Goal: Use online tool/utility: Utilize a website feature to perform a specific function

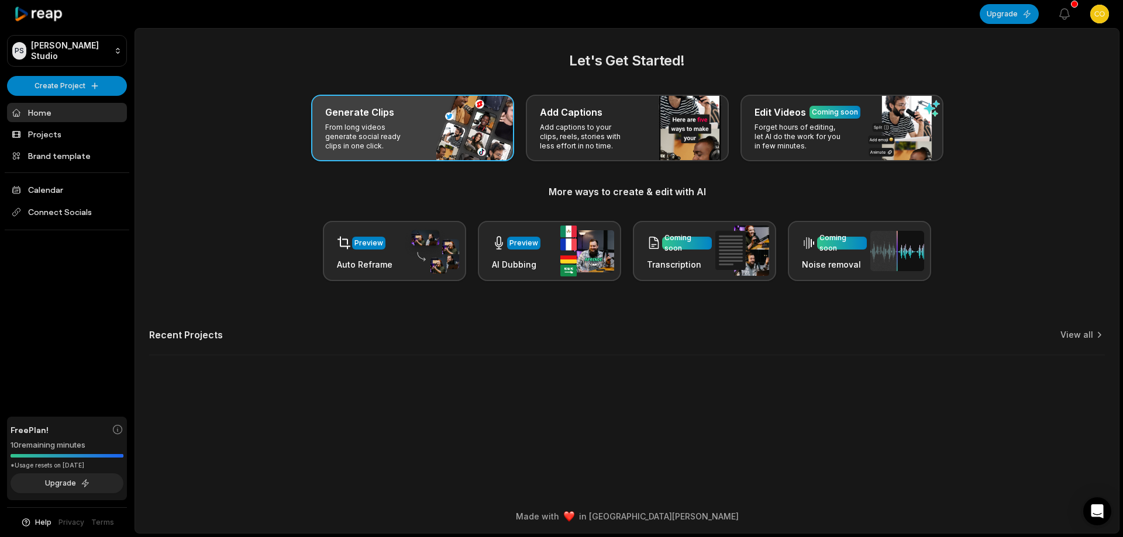
click at [458, 119] on div "Generate Clips" at bounding box center [412, 112] width 175 height 14
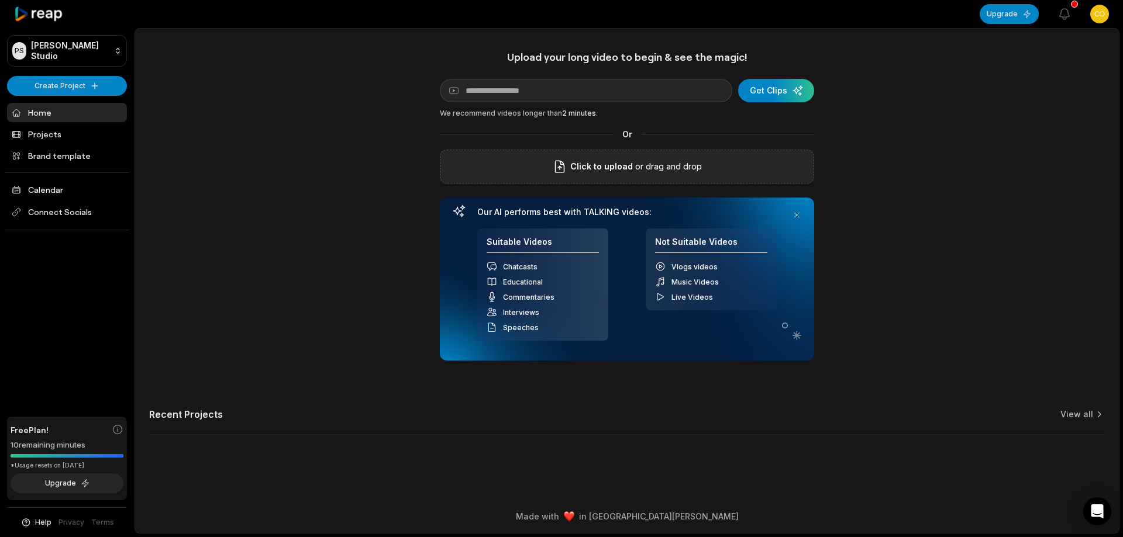
click at [557, 175] on div "Click to upload or drag and drop" at bounding box center [627, 167] width 374 height 34
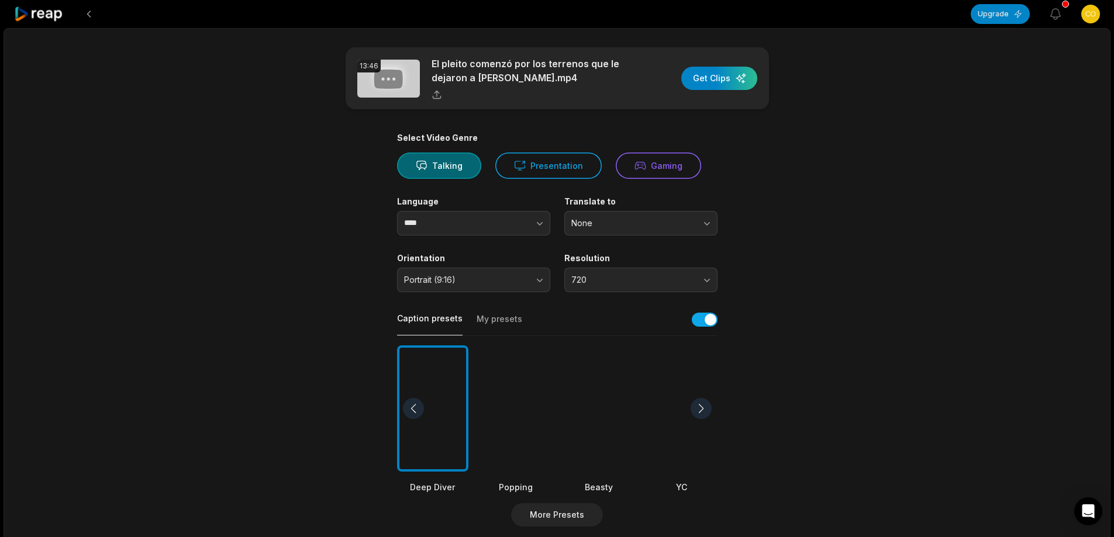
click at [604, 406] on div at bounding box center [598, 409] width 71 height 127
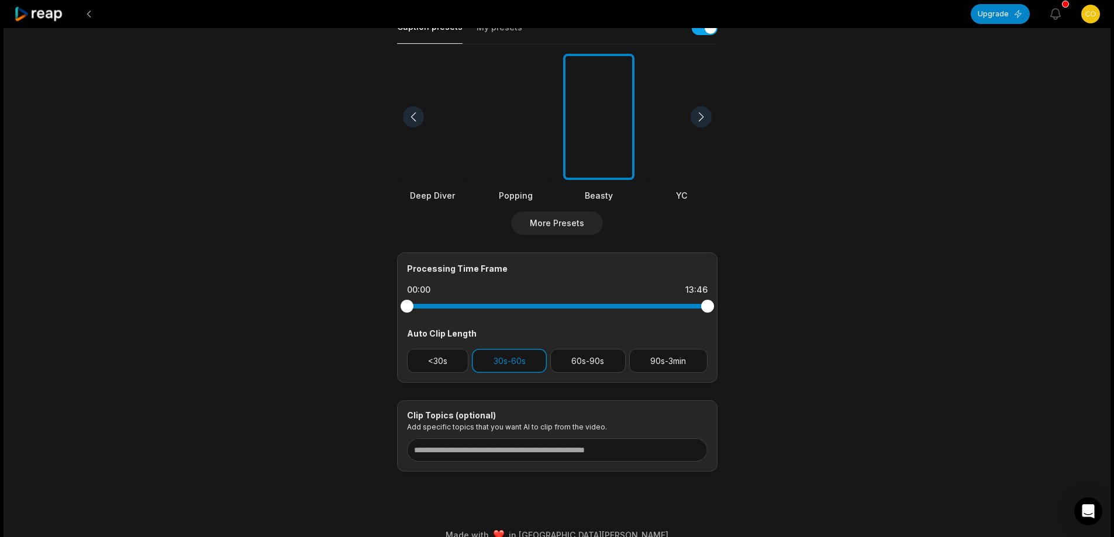
scroll to position [311, 0]
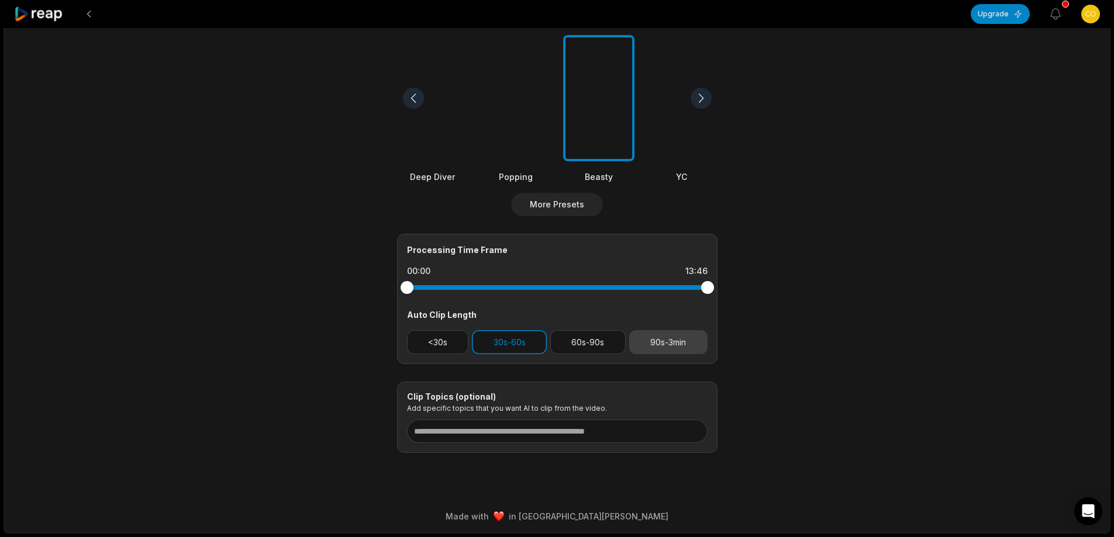
click at [672, 341] on button "90s-3min" at bounding box center [668, 342] width 78 height 24
click at [526, 346] on button "30s-60s" at bounding box center [509, 342] width 75 height 24
drag, startPoint x: 705, startPoint y: 291, endPoint x: 625, endPoint y: 288, distance: 80.1
click at [625, 288] on div at bounding box center [624, 287] width 13 height 13
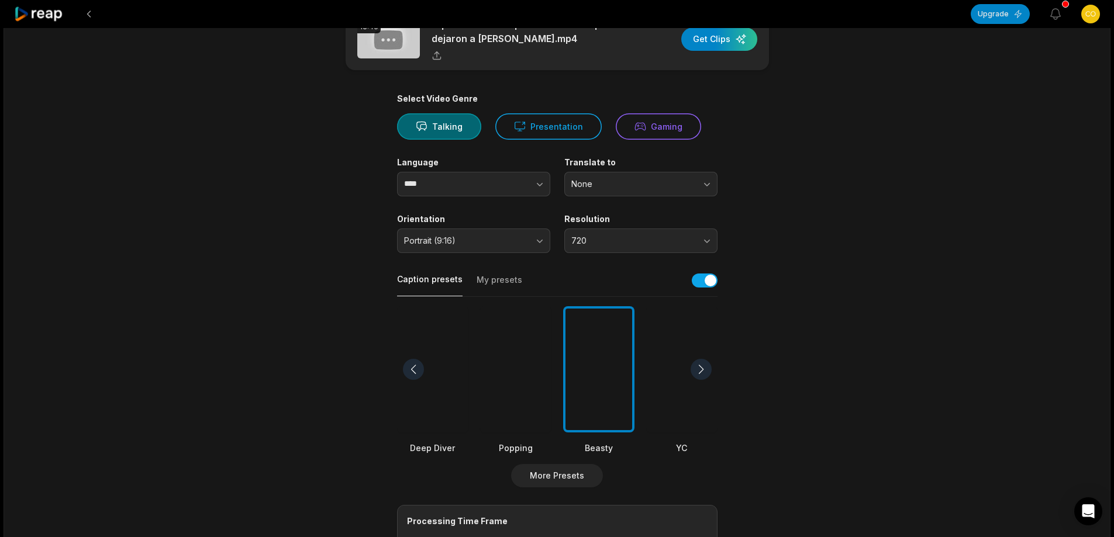
scroll to position [0, 0]
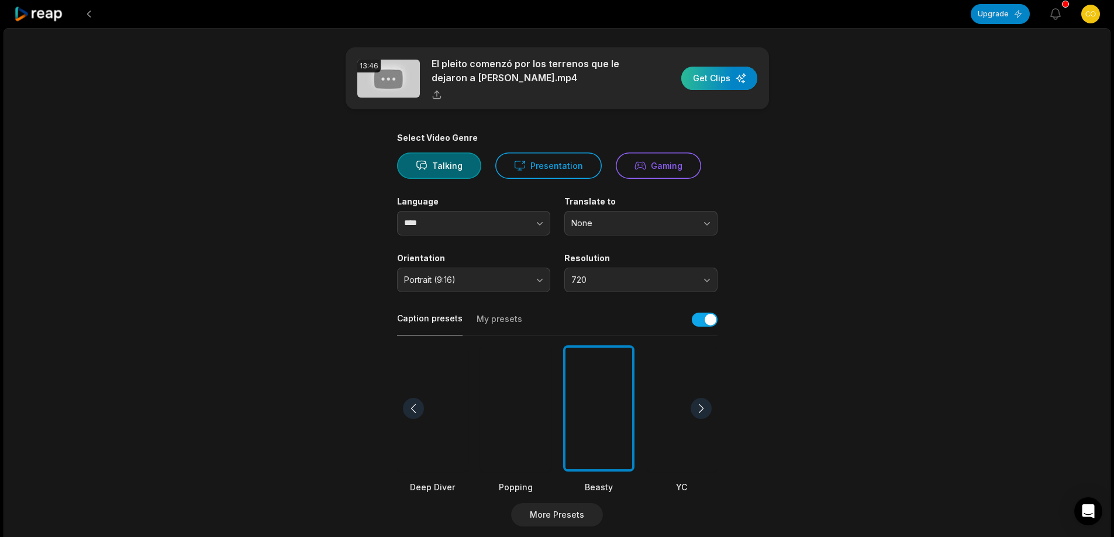
click at [715, 80] on div "button" at bounding box center [719, 78] width 76 height 23
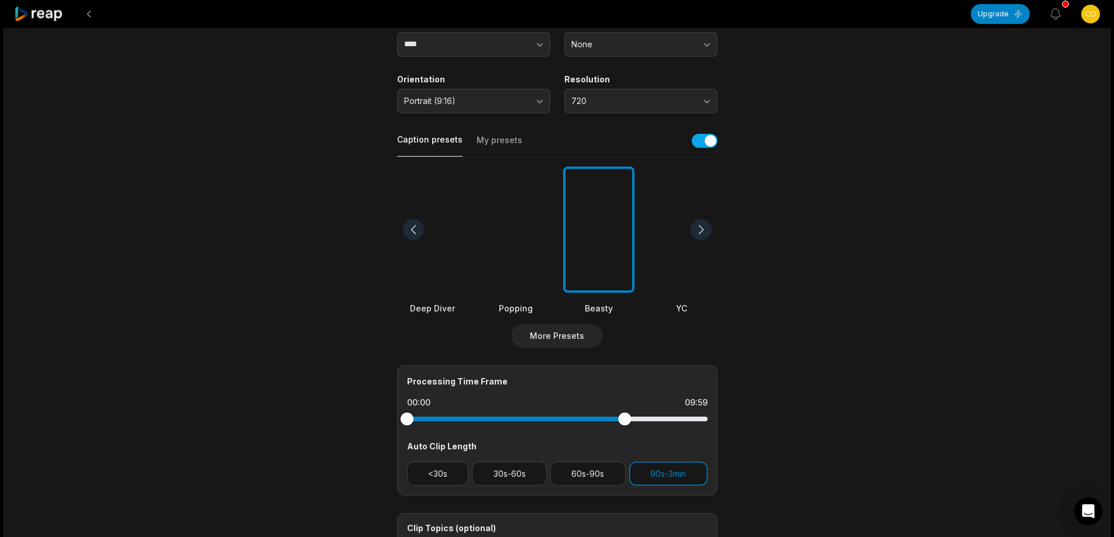
scroll to position [234, 0]
